Goal: Navigation & Orientation: Find specific page/section

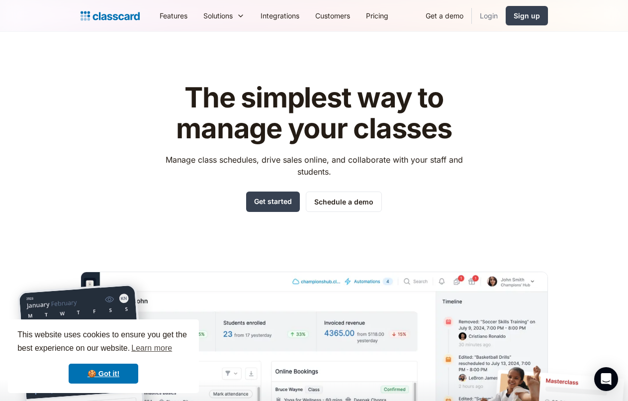
click at [506, 18] on link "Login" at bounding box center [489, 15] width 34 height 22
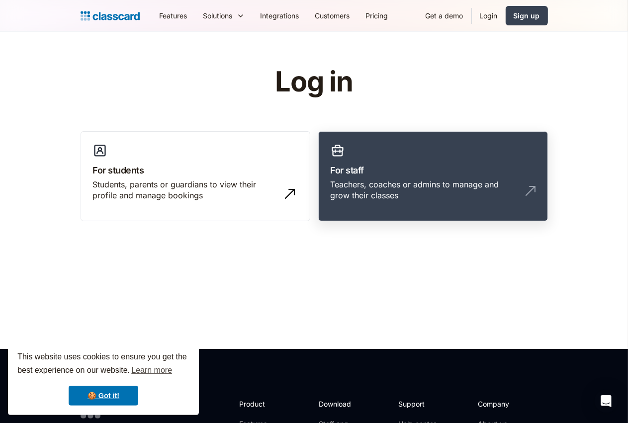
click at [360, 173] on h3 "For staff" at bounding box center [433, 170] width 205 height 13
